Goal: Navigation & Orientation: Find specific page/section

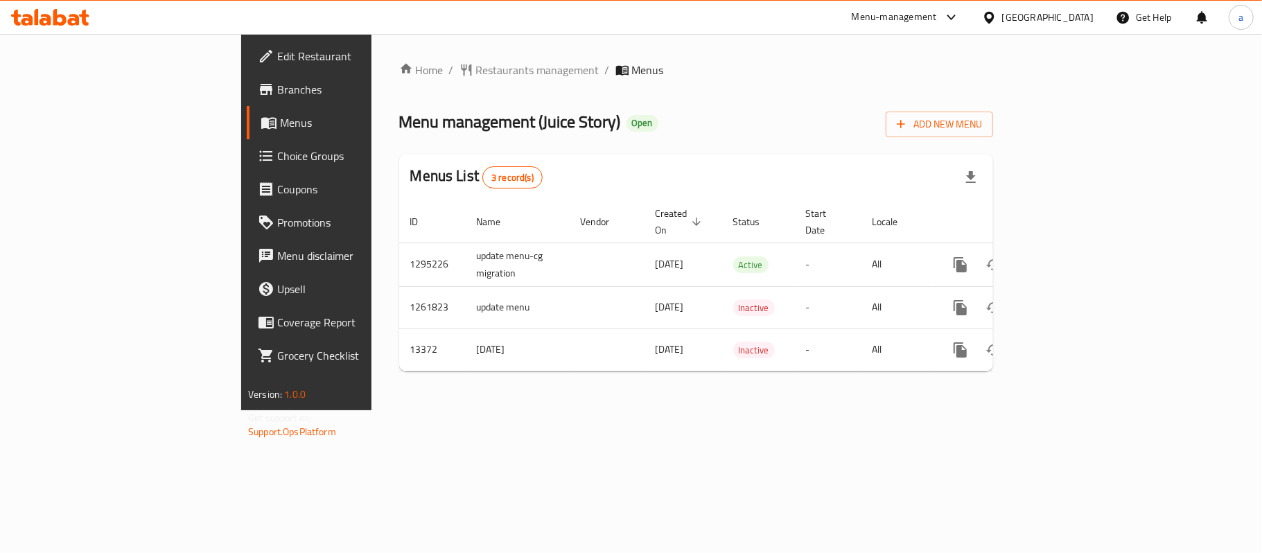
click at [1079, 18] on div "Kuwait" at bounding box center [1047, 17] width 91 height 15
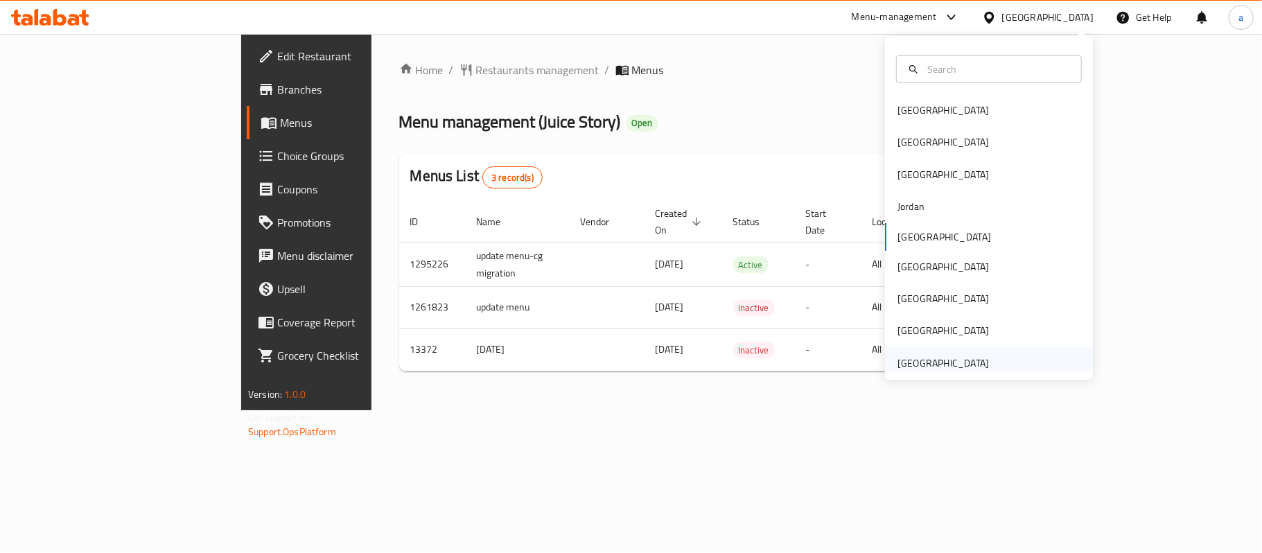
click at [953, 367] on div "[GEOGRAPHIC_DATA]" at bounding box center [942, 362] width 91 height 15
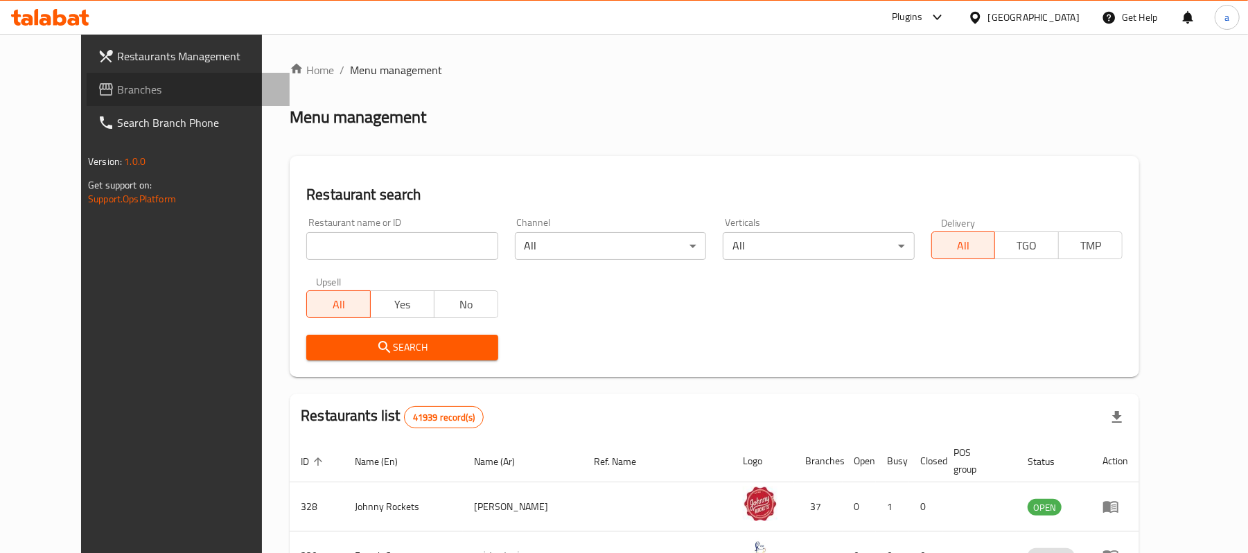
click at [117, 90] on span "Branches" at bounding box center [197, 89] width 161 height 17
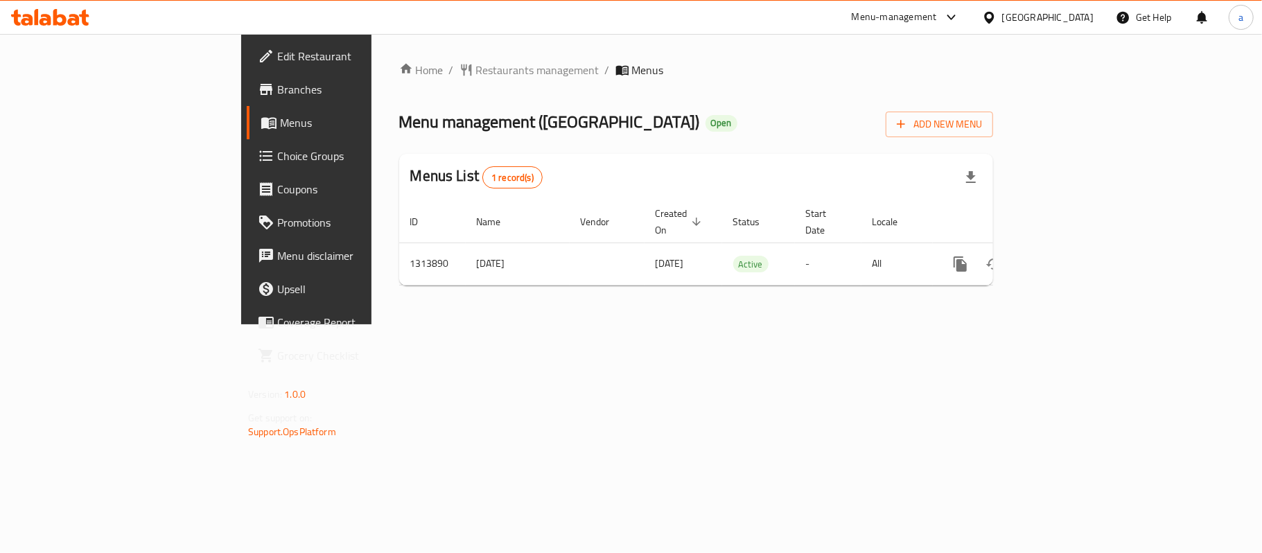
click at [51, 17] on icon at bounding box center [45, 20] width 12 height 12
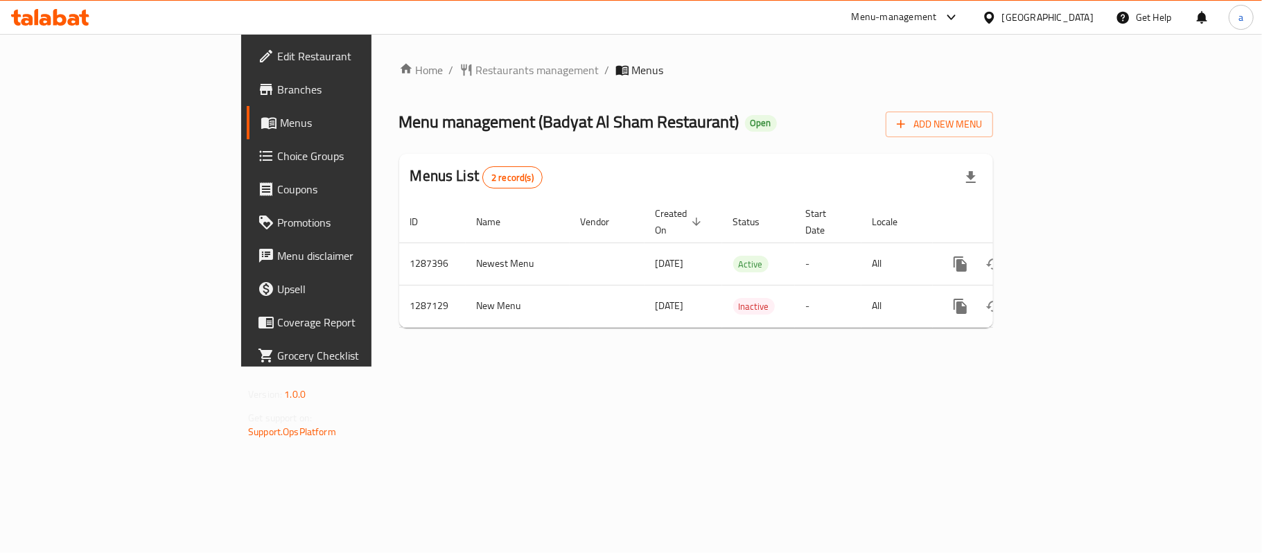
click at [59, 17] on icon at bounding box center [59, 17] width 13 height 17
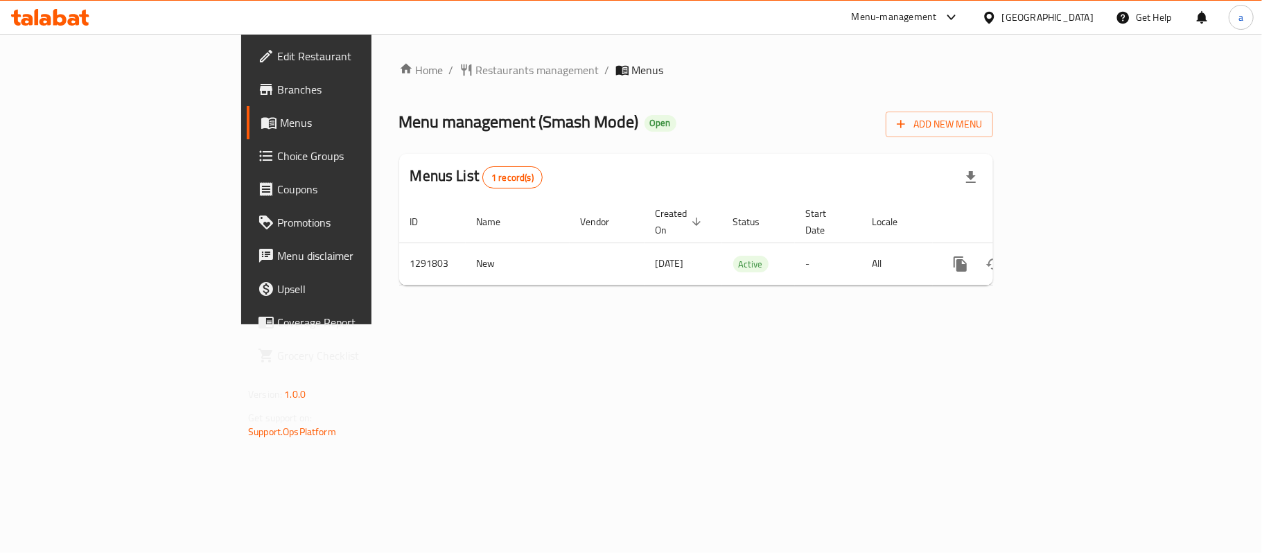
click at [67, 19] on icon at bounding box center [50, 17] width 78 height 17
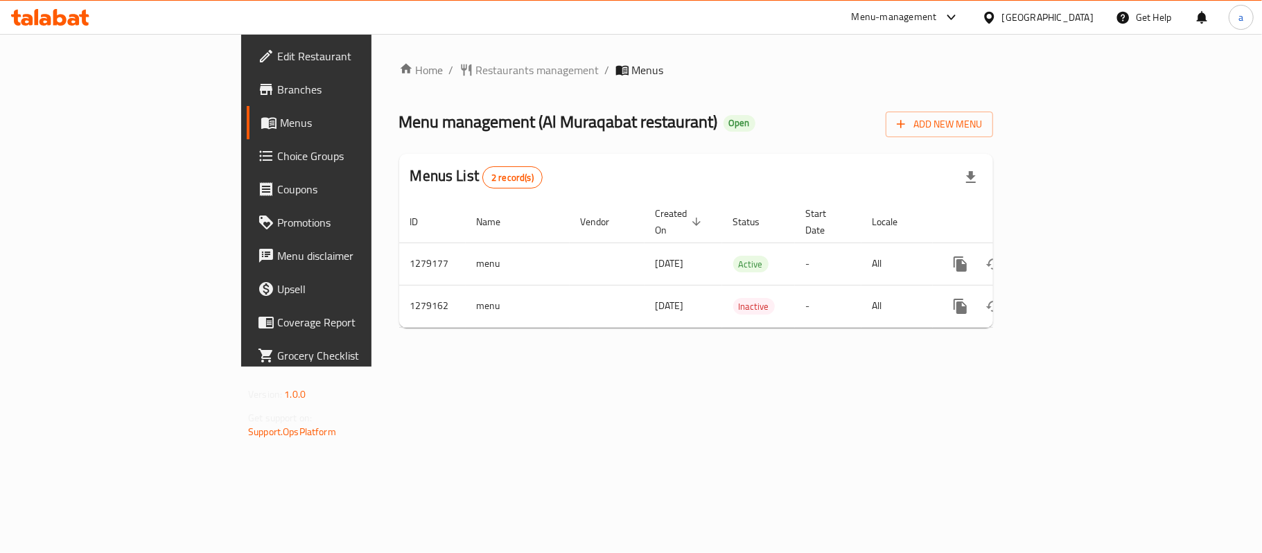
click at [60, 18] on icon at bounding box center [50, 17] width 78 height 17
click at [1039, 12] on div "[GEOGRAPHIC_DATA]" at bounding box center [1047, 17] width 91 height 15
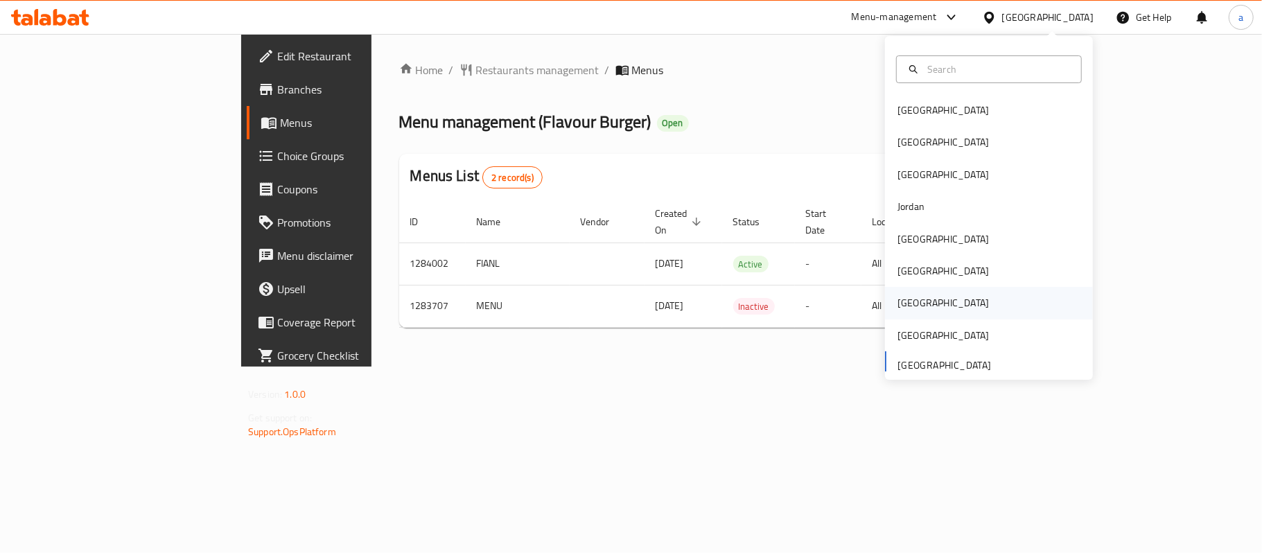
click at [910, 297] on div "[GEOGRAPHIC_DATA]" at bounding box center [943, 303] width 114 height 32
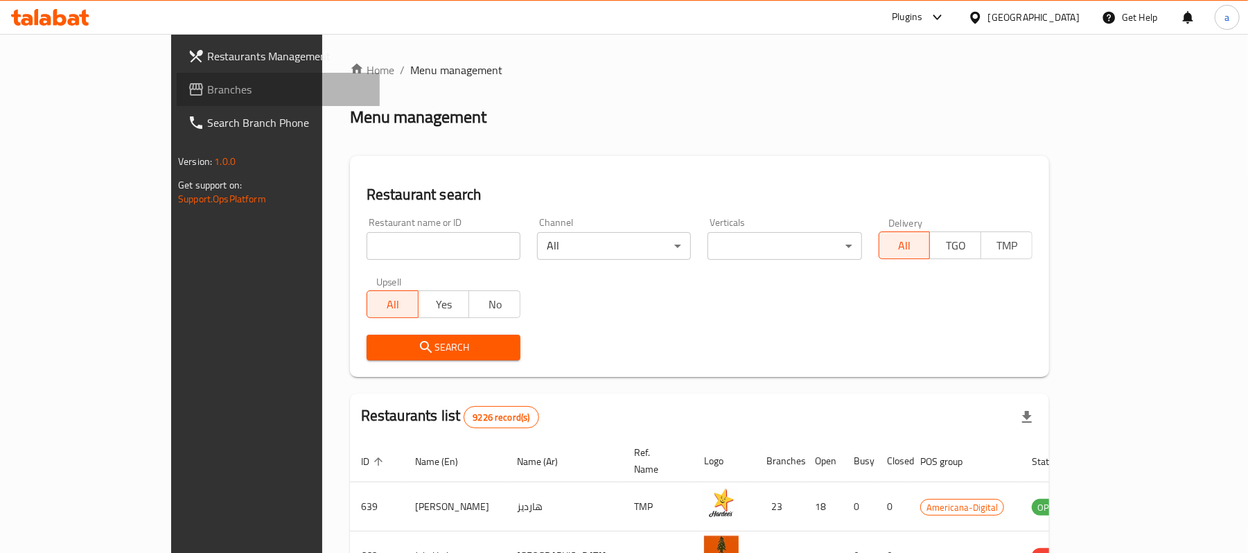
click at [207, 89] on span "Branches" at bounding box center [287, 89] width 161 height 17
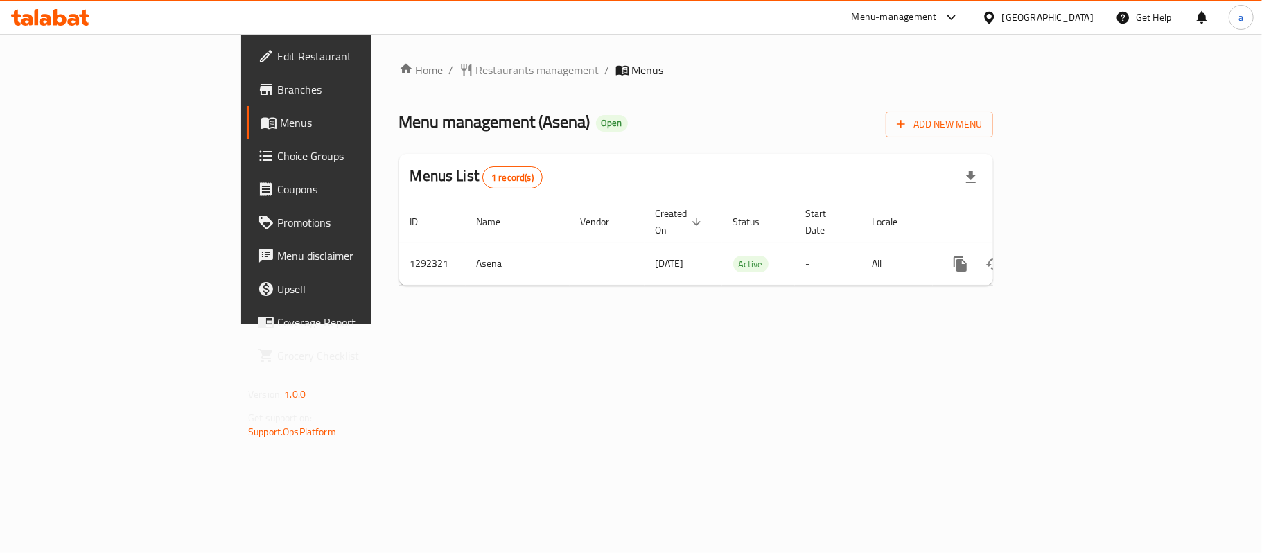
click at [1082, 19] on div "Qatar" at bounding box center [1047, 17] width 91 height 15
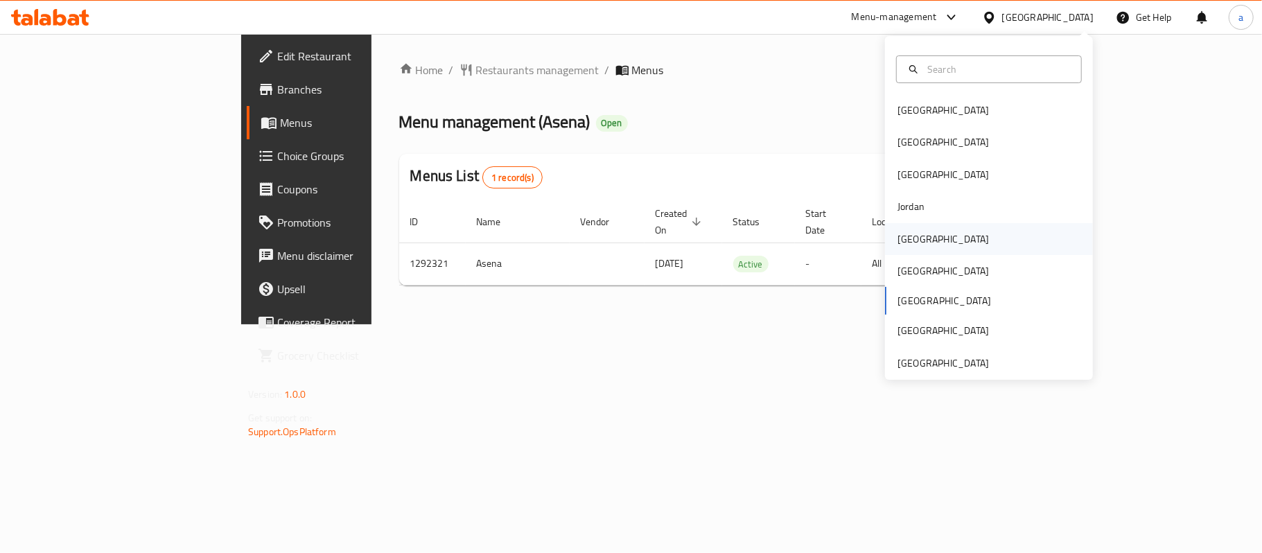
click at [912, 245] on div "[GEOGRAPHIC_DATA]" at bounding box center [942, 238] width 91 height 15
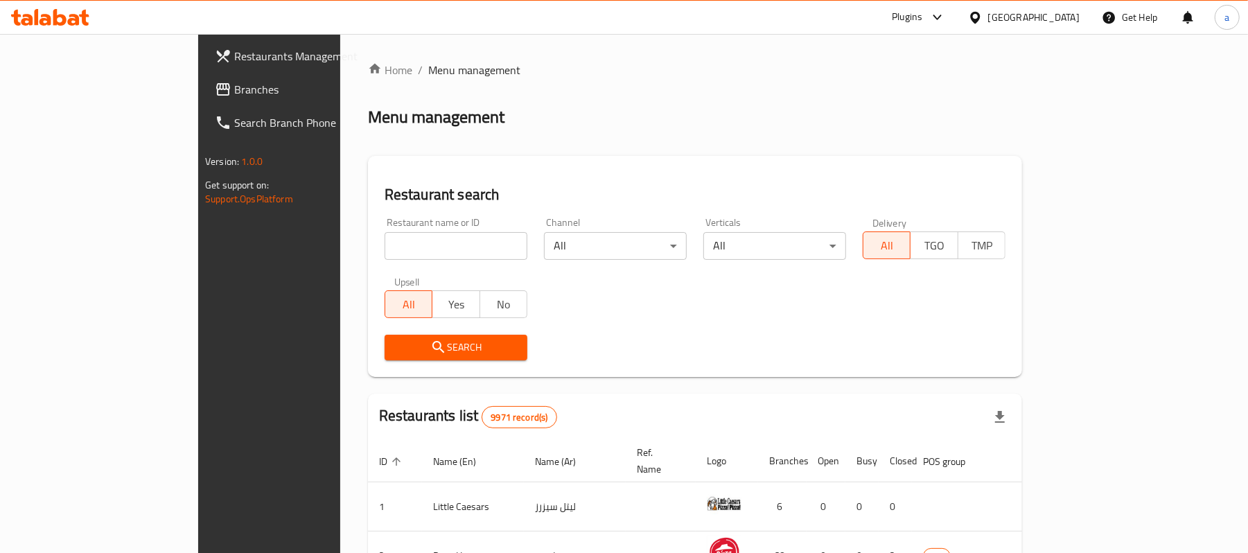
click at [234, 92] on span "Branches" at bounding box center [314, 89] width 161 height 17
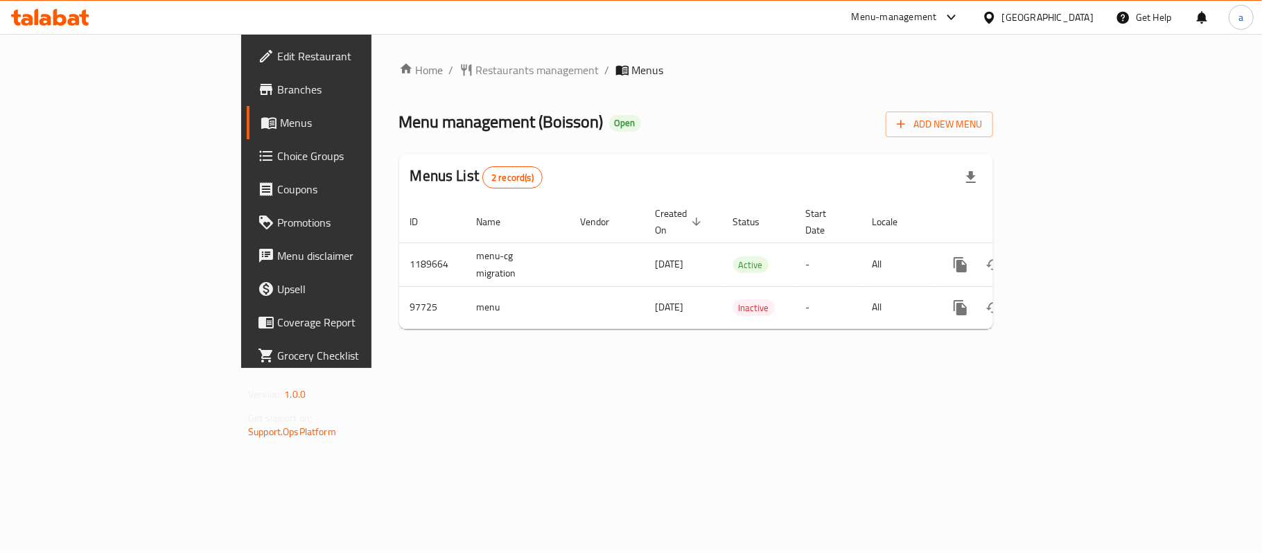
click at [33, 15] on icon at bounding box center [50, 17] width 78 height 17
click at [70, 8] on div at bounding box center [50, 17] width 100 height 28
click at [68, 22] on icon at bounding box center [74, 20] width 12 height 12
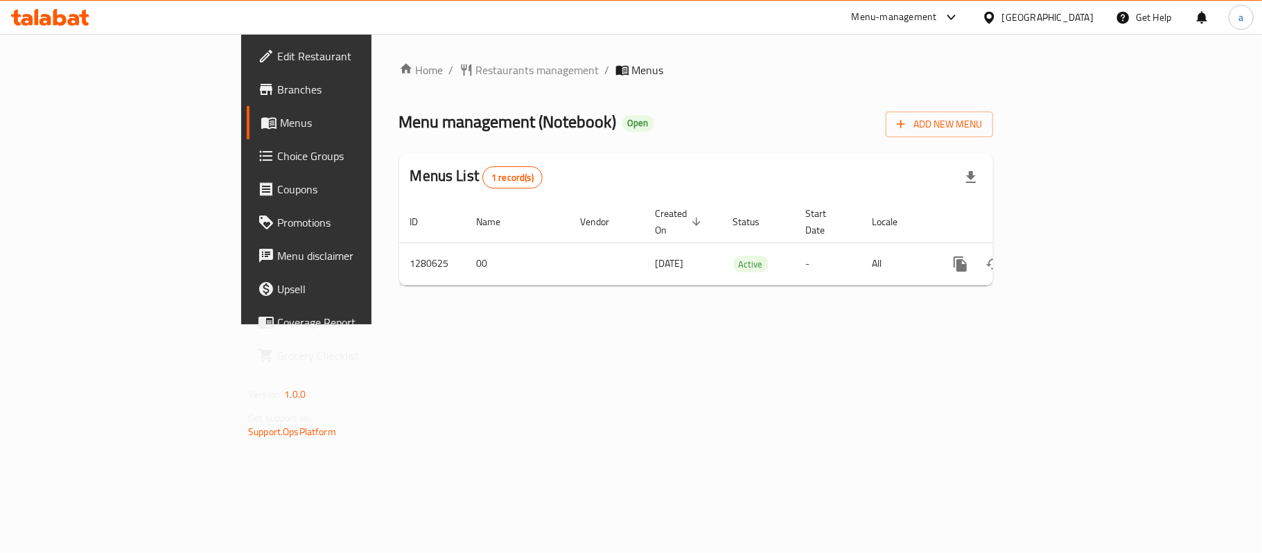
click at [1087, 17] on div "[GEOGRAPHIC_DATA]" at bounding box center [1047, 17] width 91 height 15
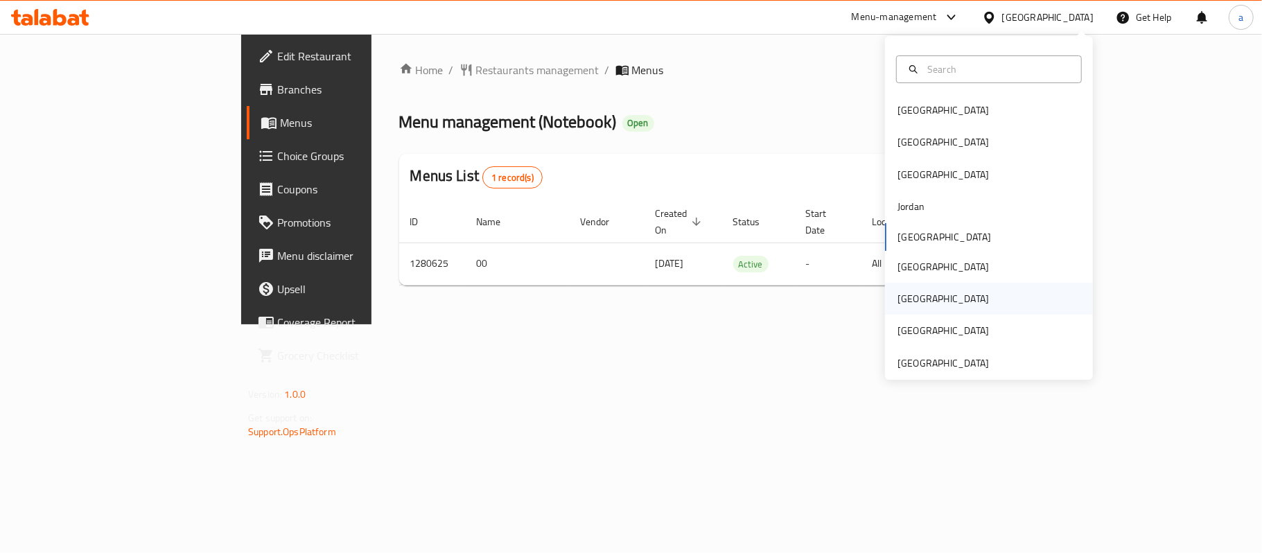
click at [915, 294] on div "Qatar" at bounding box center [943, 299] width 114 height 32
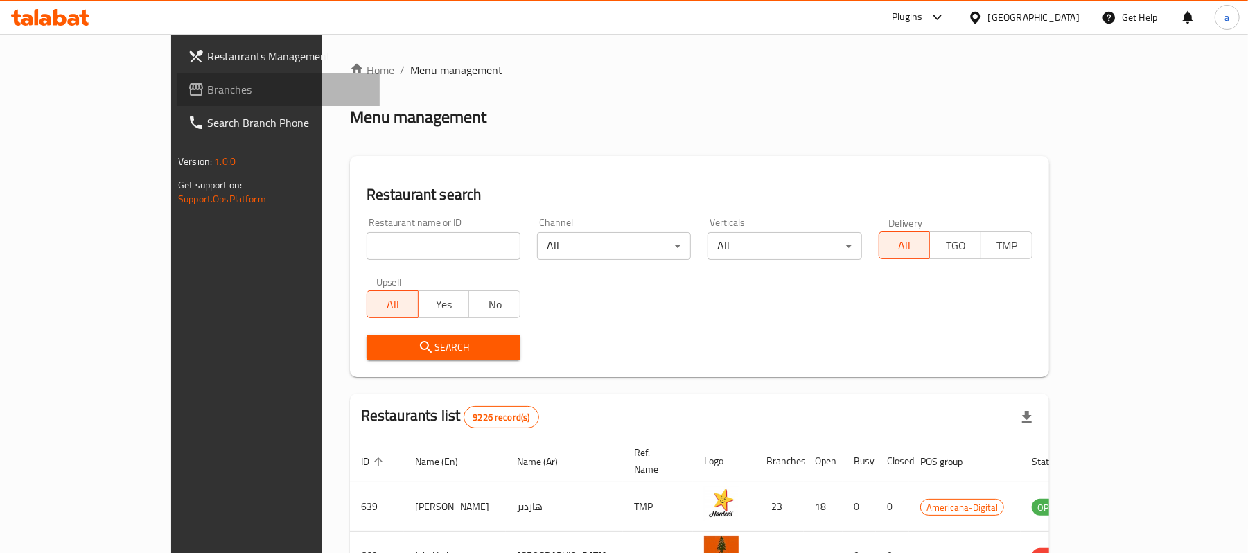
click at [207, 86] on span "Branches" at bounding box center [287, 89] width 161 height 17
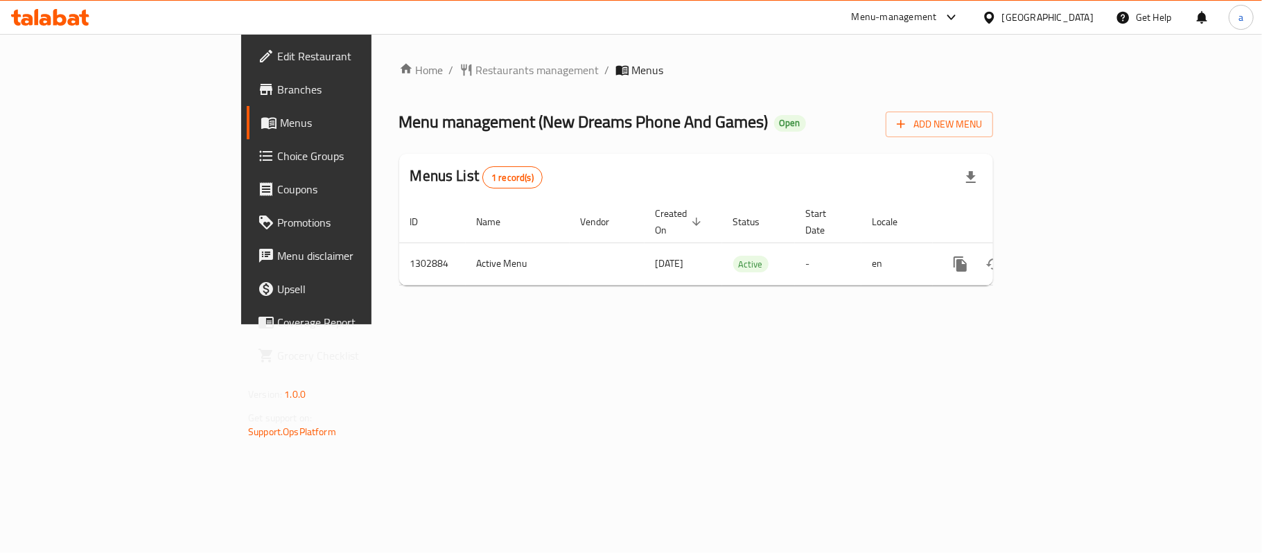
click at [1086, 18] on div "[GEOGRAPHIC_DATA]" at bounding box center [1047, 17] width 91 height 15
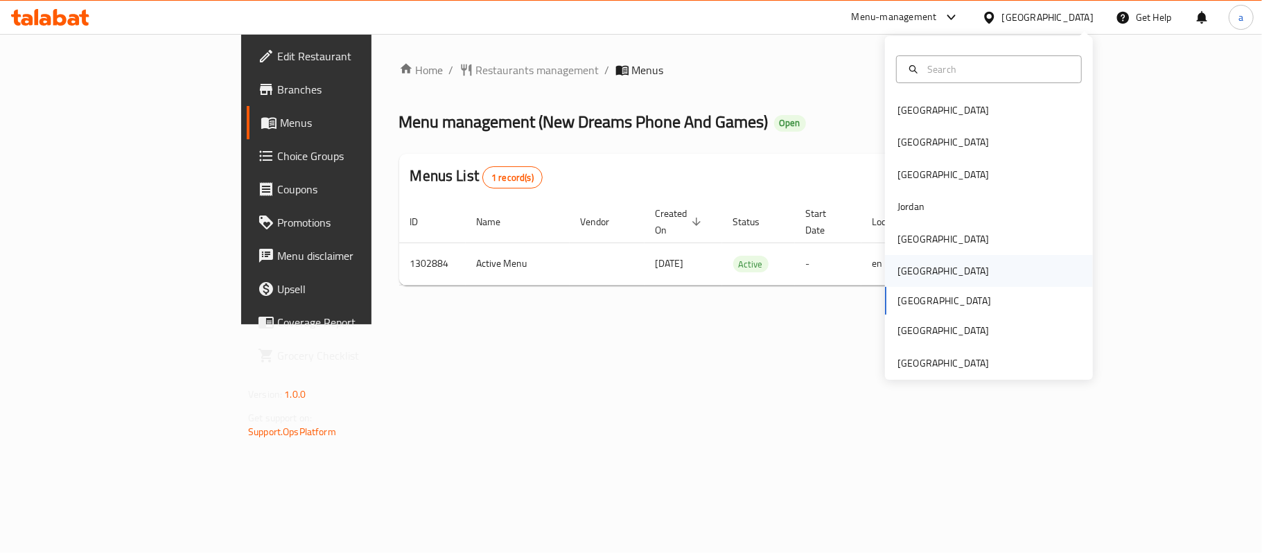
click at [907, 272] on div "[GEOGRAPHIC_DATA]" at bounding box center [942, 270] width 91 height 15
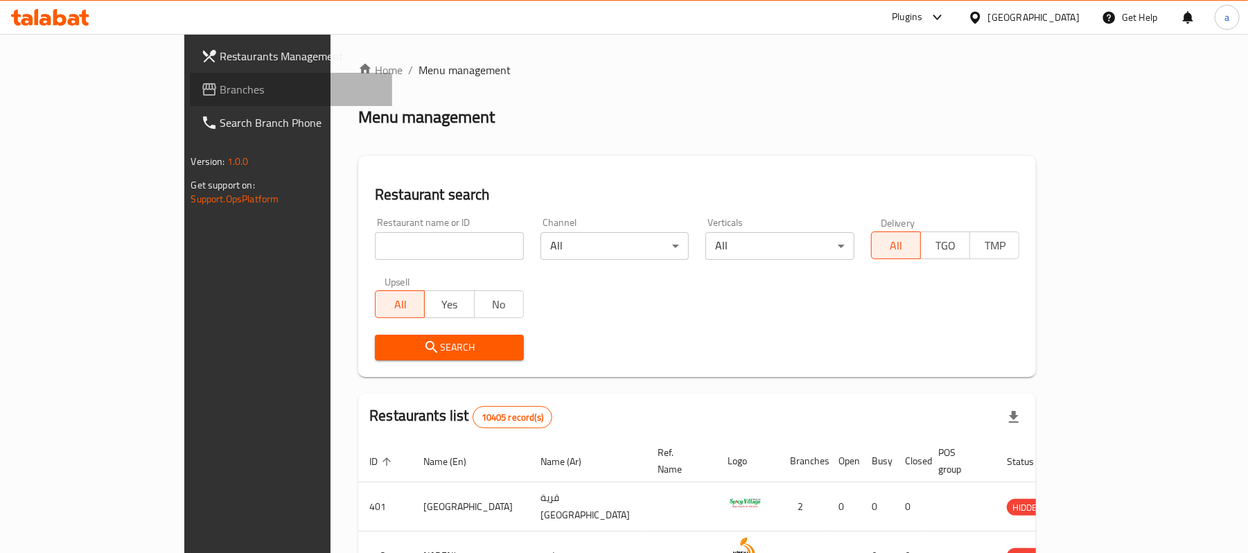
click at [220, 89] on span "Branches" at bounding box center [300, 89] width 161 height 17
